Goal: Task Accomplishment & Management: Use online tool/utility

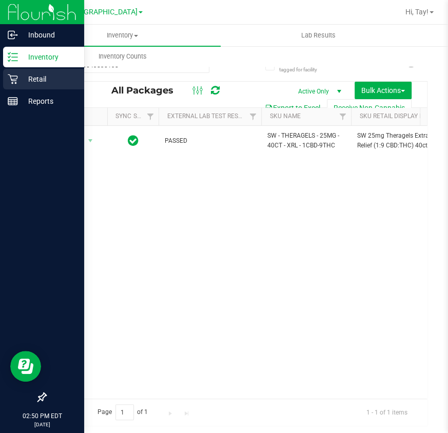
click at [17, 78] on icon at bounding box center [13, 79] width 10 height 10
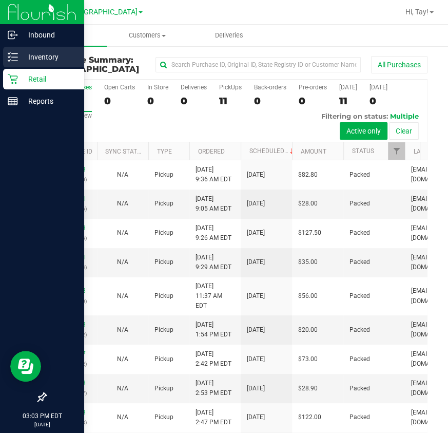
click at [12, 56] on icon at bounding box center [13, 57] width 10 height 10
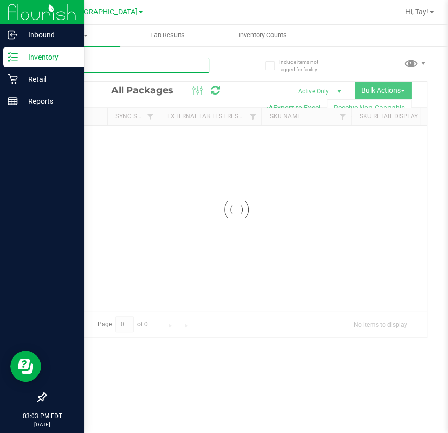
click at [142, 71] on input "text" at bounding box center [127, 65] width 164 height 15
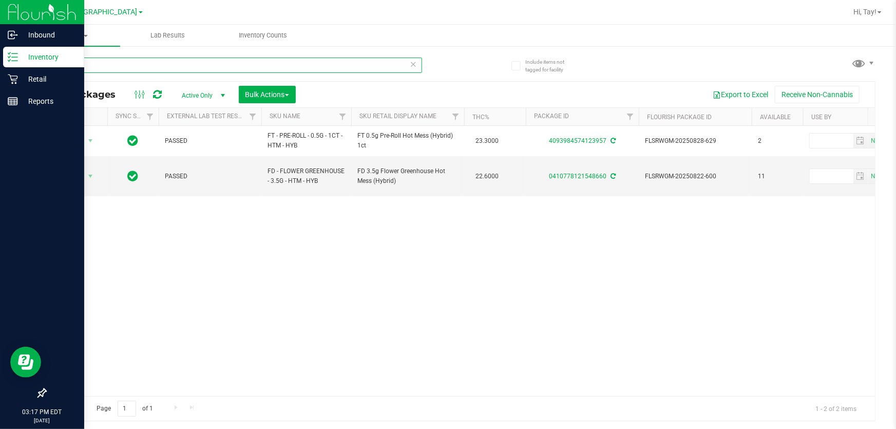
click at [108, 63] on input "HTM" at bounding box center [233, 65] width 377 height 15
type input "SNP"
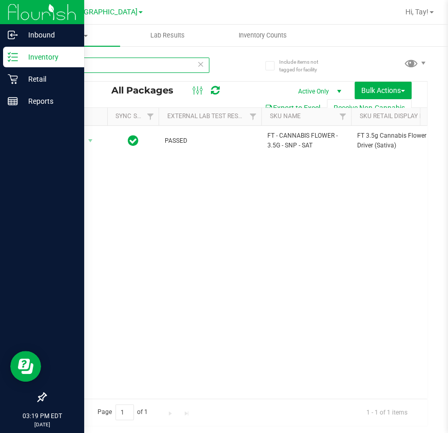
click at [153, 63] on input "SNP" at bounding box center [127, 65] width 164 height 15
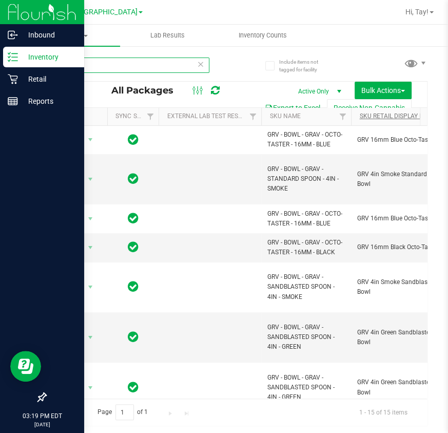
type input "BOWL"
click at [412, 119] on link "Sku Retail Display Name" at bounding box center [398, 115] width 77 height 7
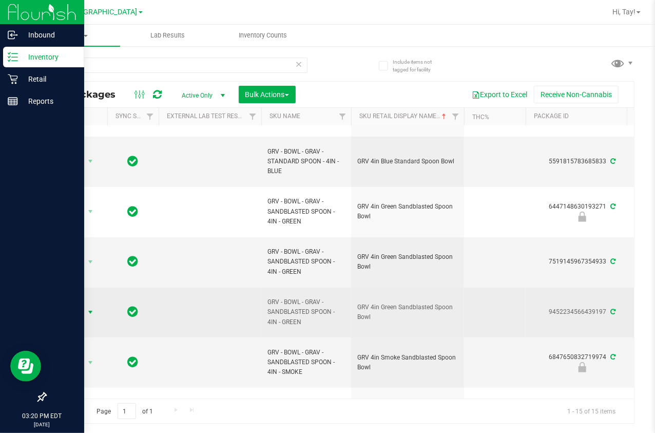
click at [71, 316] on span "Action" at bounding box center [70, 312] width 28 height 14
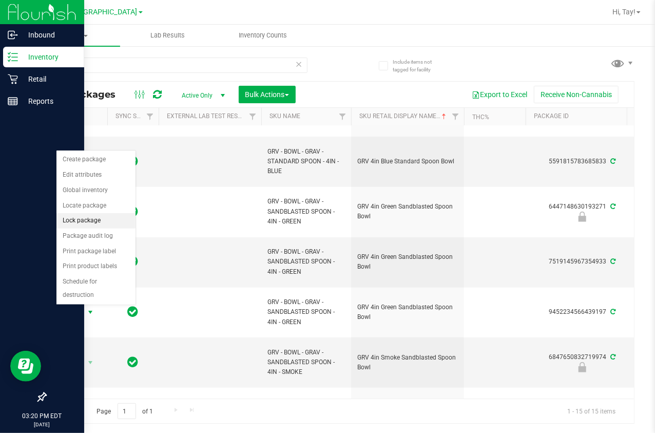
click at [89, 223] on li "Lock package" at bounding box center [95, 220] width 79 height 15
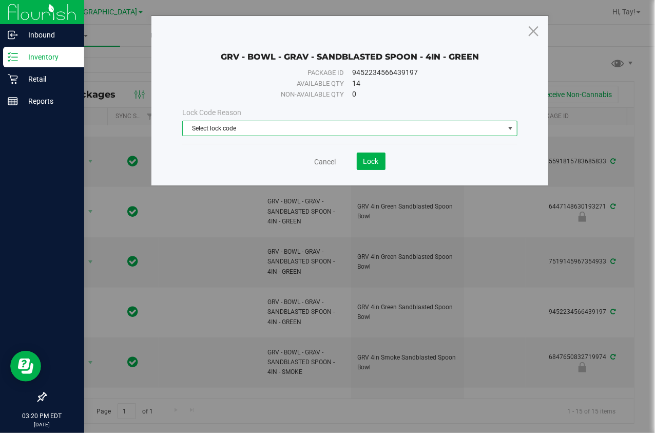
click at [210, 125] on span "Select lock code" at bounding box center [344, 128] width 322 height 14
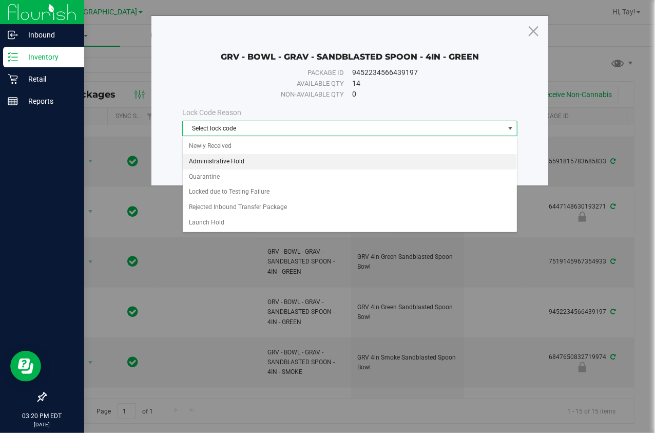
click at [253, 164] on li "Administrative Hold" at bounding box center [350, 161] width 334 height 15
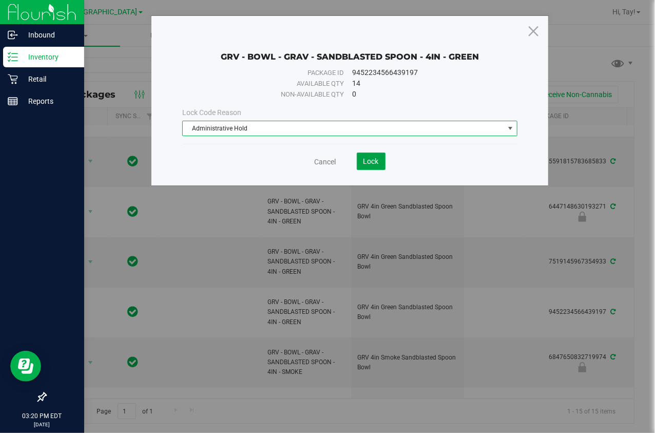
click at [366, 165] on span "Lock" at bounding box center [371, 161] width 15 height 8
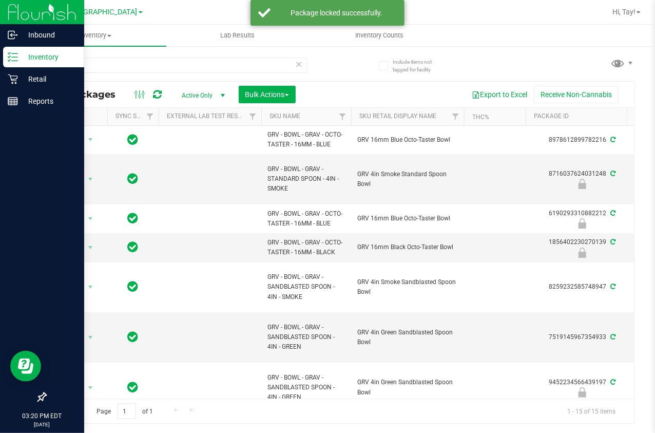
click at [438, 118] on th "Sku Retail Display Name" at bounding box center [407, 117] width 113 height 18
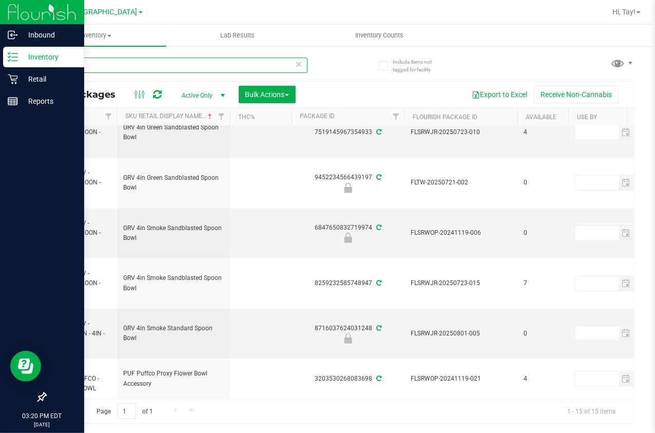
click at [130, 64] on input "BOWL" at bounding box center [176, 65] width 262 height 15
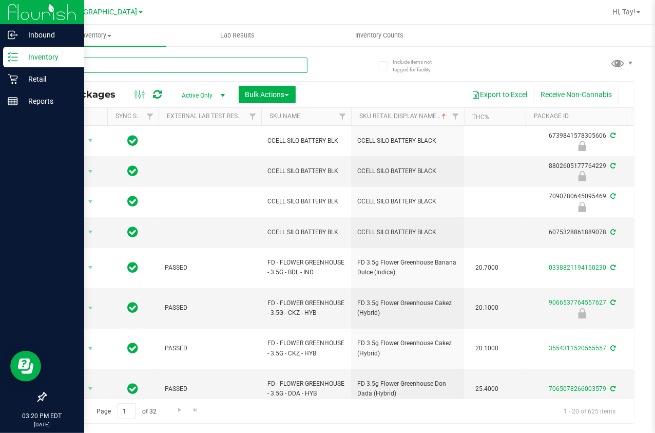
type input "CCELL"
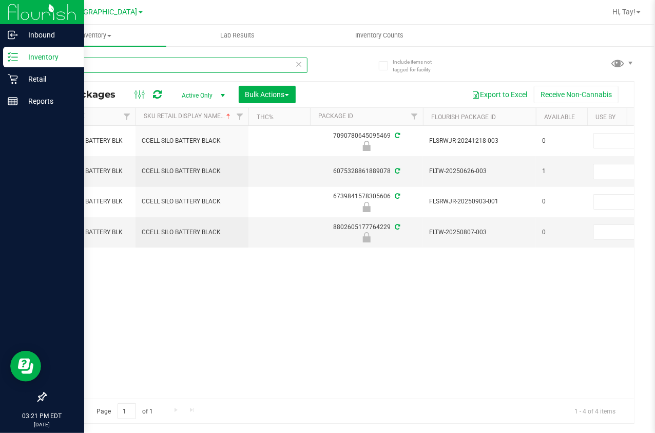
click at [122, 64] on input "CCELL" at bounding box center [176, 65] width 262 height 15
type input "B"
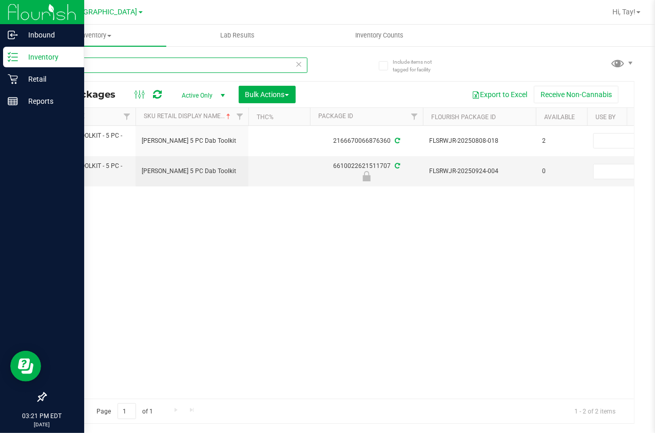
click at [268, 69] on input "DAB" at bounding box center [176, 65] width 262 height 15
click at [161, 58] on input "GPEN" at bounding box center [176, 65] width 262 height 15
type input "GRINDER"
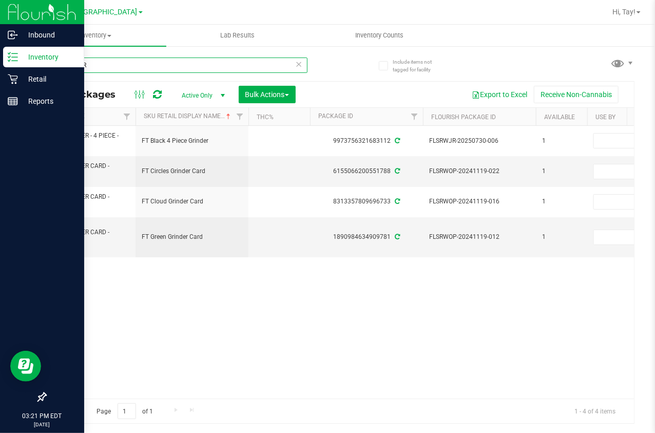
click at [91, 65] on input "GRINDER" at bounding box center [176, 65] width 262 height 15
